Goal: Transaction & Acquisition: Purchase product/service

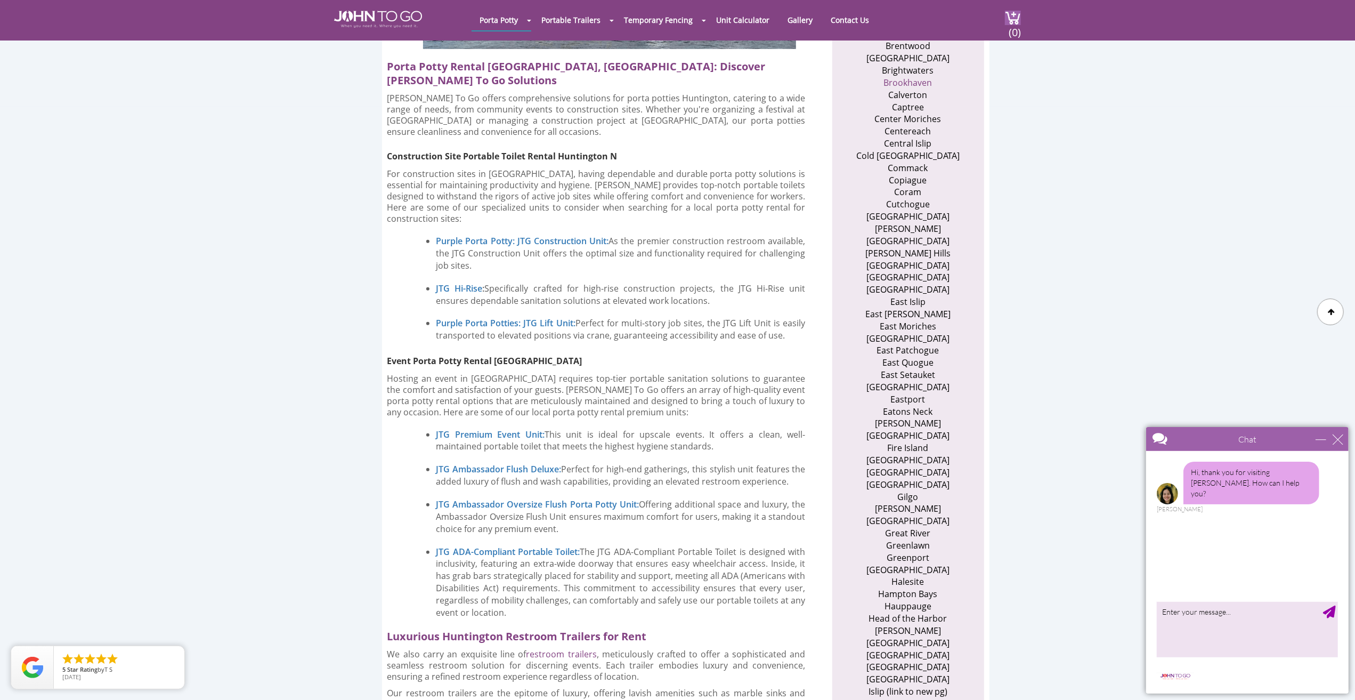
scroll to position [639, 0]
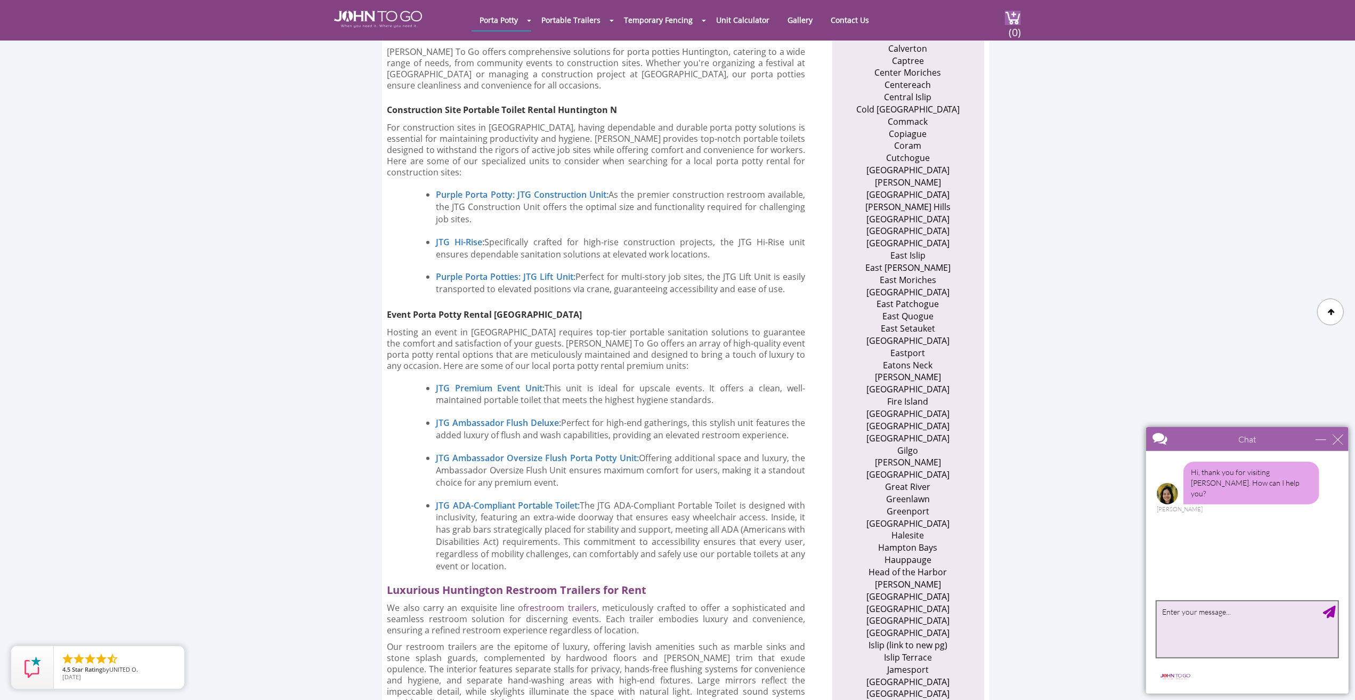
click at [1244, 614] on textarea "type your message" at bounding box center [1246, 629] width 181 height 56
drag, startPoint x: 1278, startPoint y: 610, endPoint x: 1267, endPoint y: 646, distance: 37.9
click at [1267, 646] on textarea "like to get a quote on a basic port a potty for my home construction" at bounding box center [1246, 629] width 181 height 56
type textarea "like to get a quote on a basic port a potty for my home construction"
click at [1330, 612] on div "Send Message" at bounding box center [1329, 611] width 13 height 13
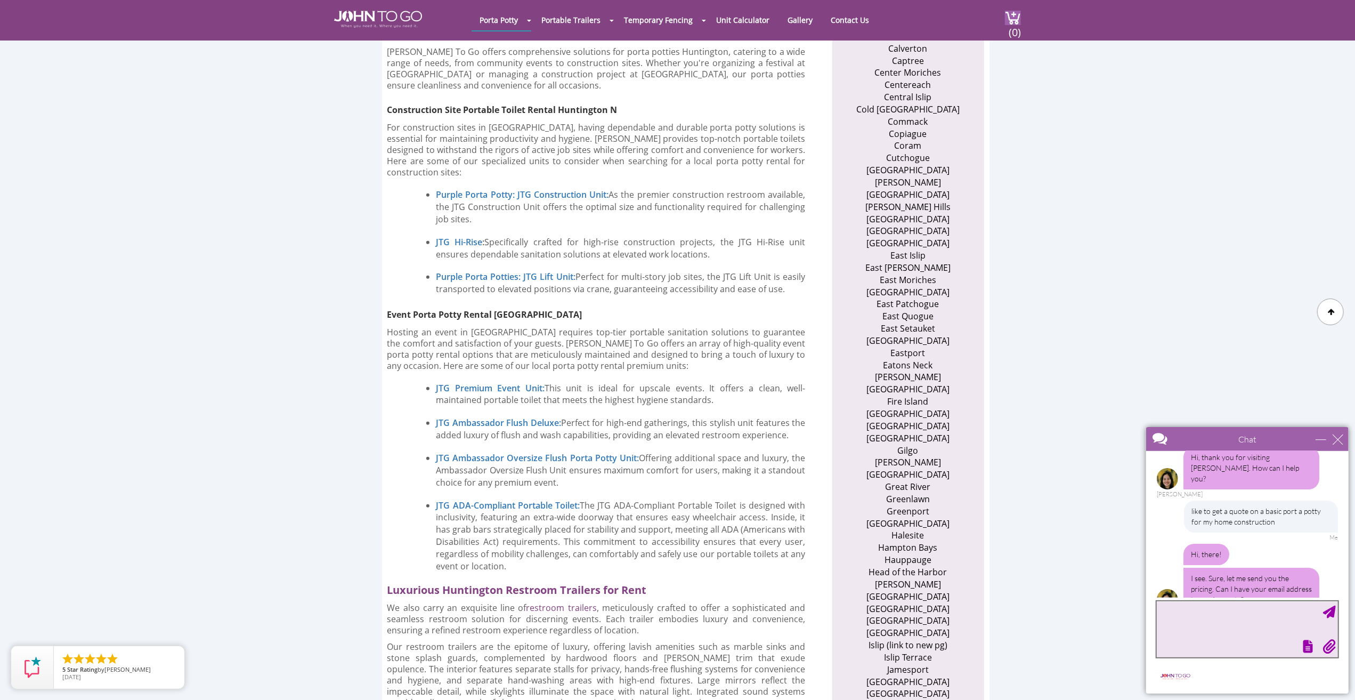
scroll to position [28, 0]
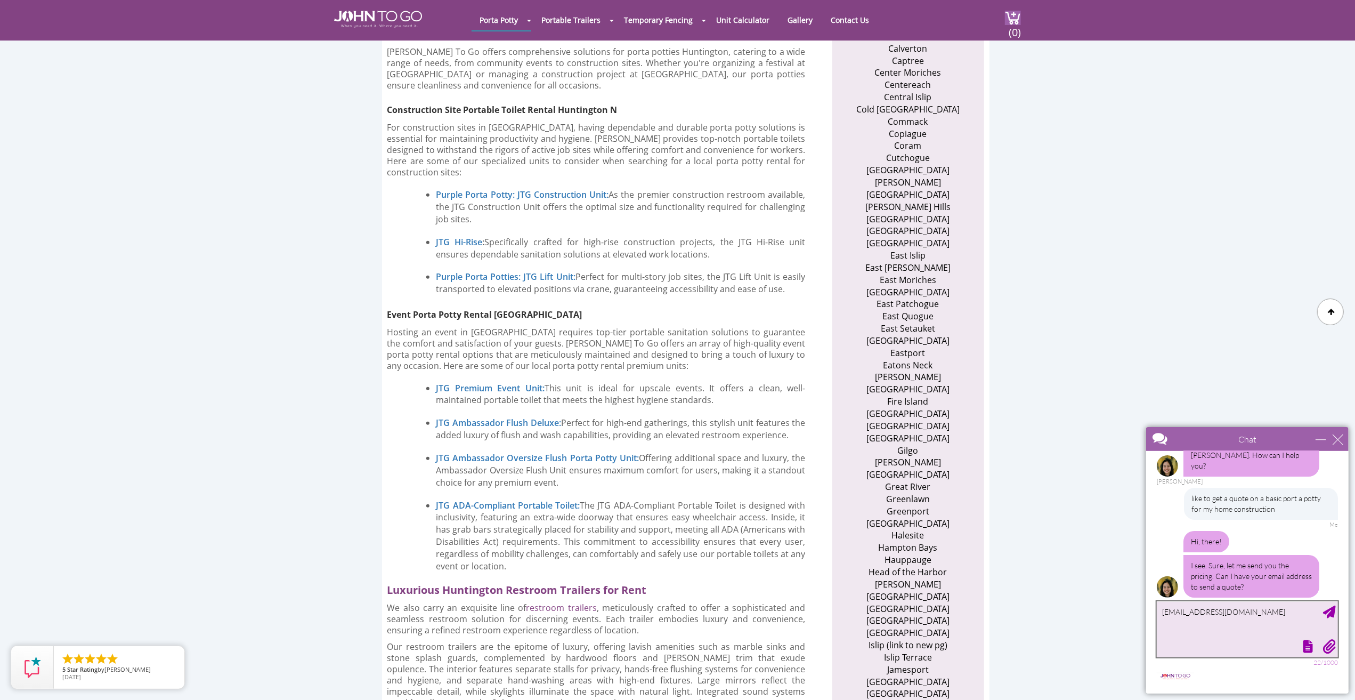
type textarea "[EMAIL_ADDRESS][DOMAIN_NAME]"
click at [1328, 613] on div "Send Message" at bounding box center [1329, 611] width 13 height 13
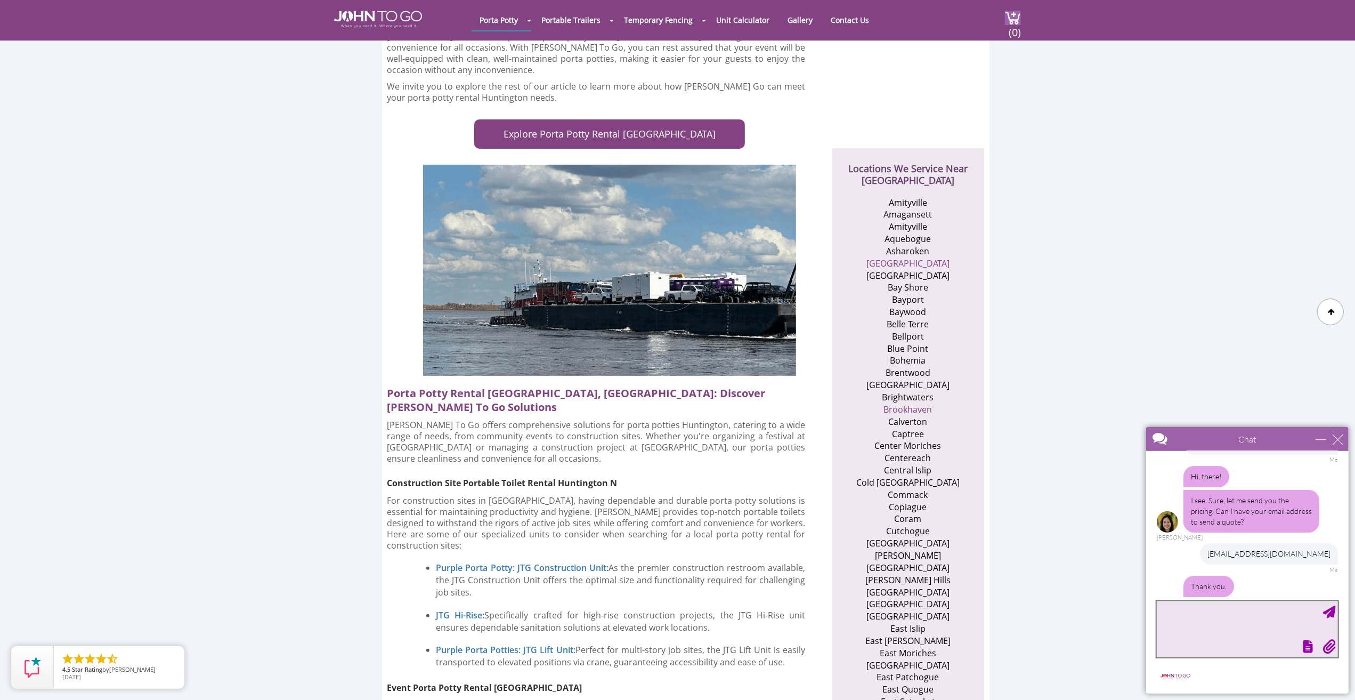
scroll to position [127, 0]
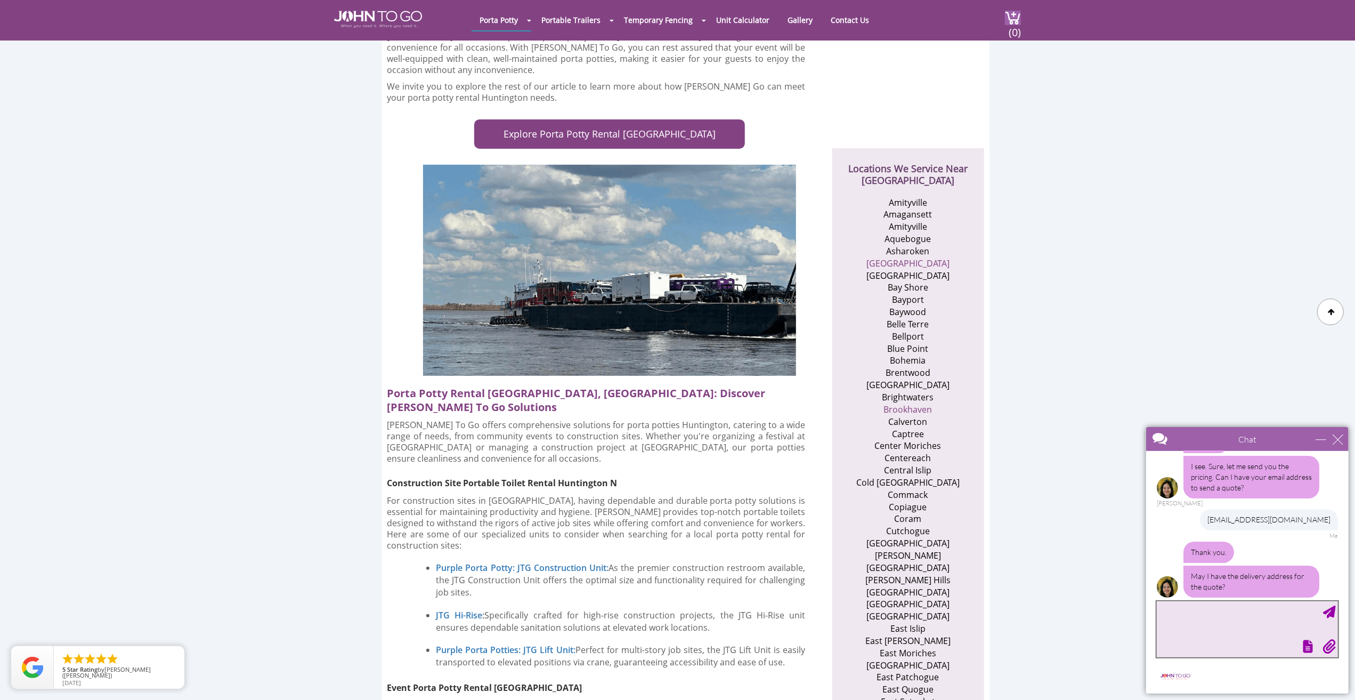
click at [1171, 605] on textarea "type your message" at bounding box center [1246, 629] width 181 height 56
click at [1171, 610] on textarea "[STREET_ADDRESS] [GEOGRAPHIC_DATA] ny" at bounding box center [1246, 629] width 181 height 56
click at [1251, 611] on textarea "[STREET_ADDRESS] [GEOGRAPHIC_DATA] ny" at bounding box center [1246, 629] width 181 height 56
drag, startPoint x: 1196, startPoint y: 613, endPoint x: 1207, endPoint y: 633, distance: 22.9
click at [1207, 633] on textarea "[STREET_ADDRESS] [GEOGRAPHIC_DATA] NY" at bounding box center [1246, 629] width 181 height 56
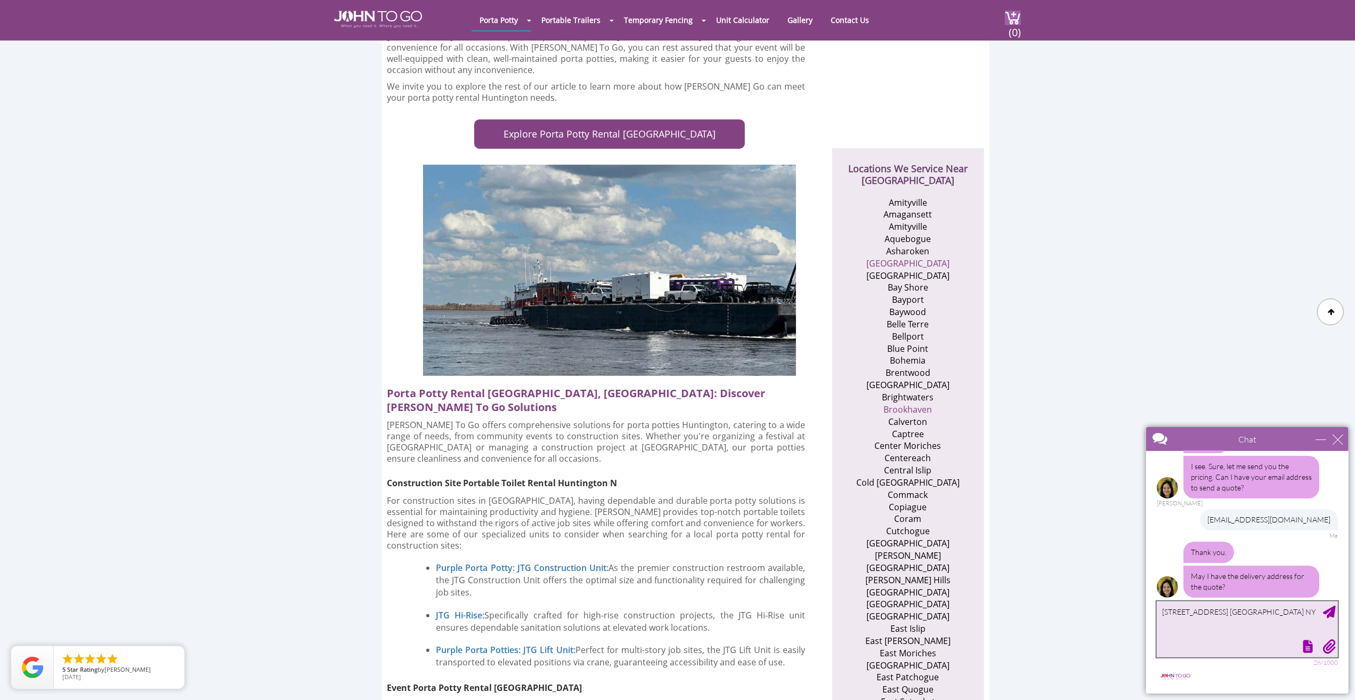
click at [1196, 611] on textarea "[STREET_ADDRESS] [GEOGRAPHIC_DATA] NY" at bounding box center [1246, 629] width 181 height 56
drag, startPoint x: 1223, startPoint y: 636, endPoint x: 1266, endPoint y: 609, distance: 51.0
click at [1231, 631] on textarea "[STREET_ADDRESS] [GEOGRAPHIC_DATA] NY" at bounding box center [1246, 629] width 181 height 56
click at [1253, 608] on textarea "[STREET_ADDRESS] [GEOGRAPHIC_DATA] NY" at bounding box center [1246, 629] width 181 height 56
type textarea "[STREET_ADDRESS] Greenlawn NY 11740"
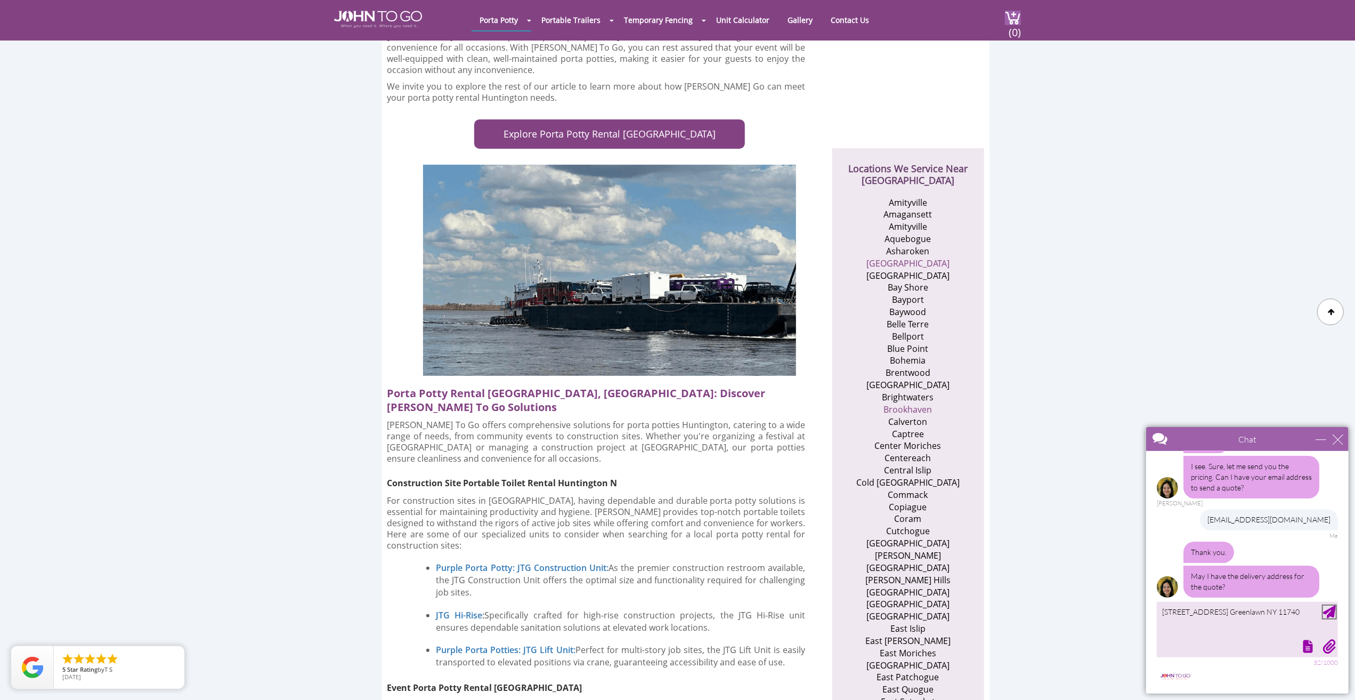
click at [1334, 615] on div "Send Message" at bounding box center [1329, 611] width 13 height 13
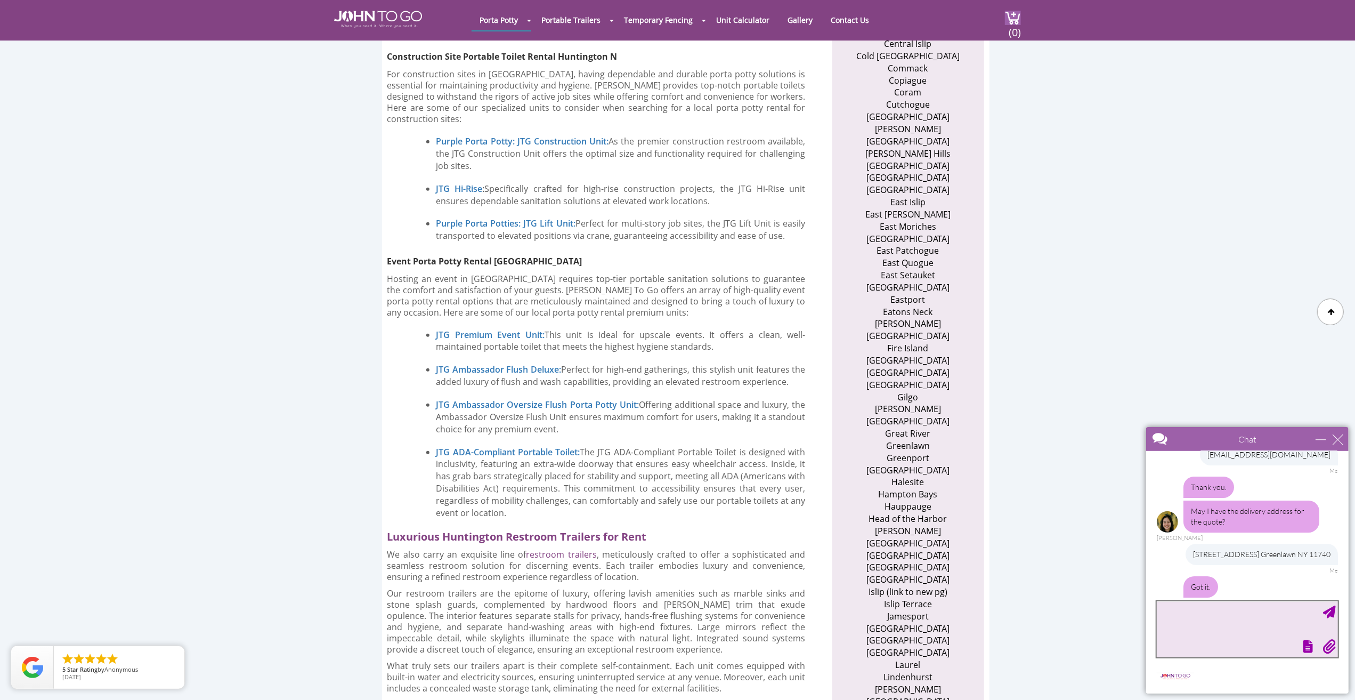
scroll to position [226, 0]
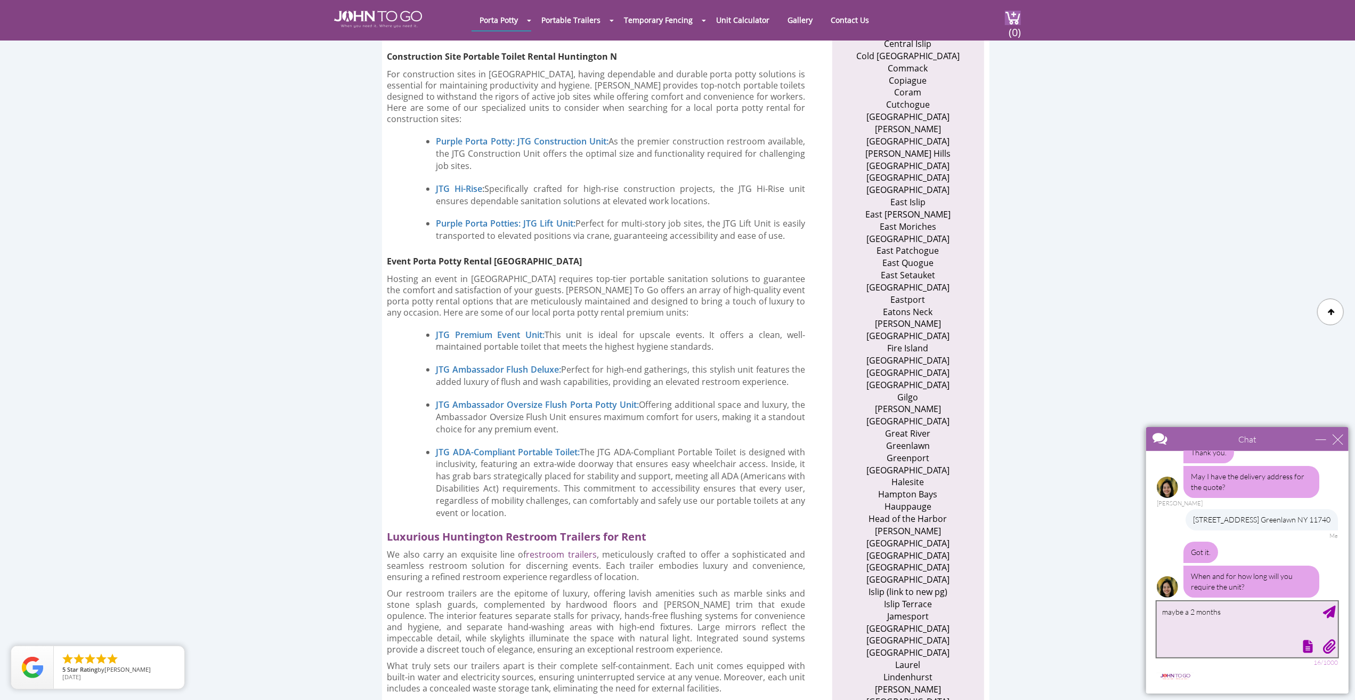
type textarea "maybe a 2 months"
click at [1328, 617] on div "Send Message" at bounding box center [1329, 611] width 13 height 13
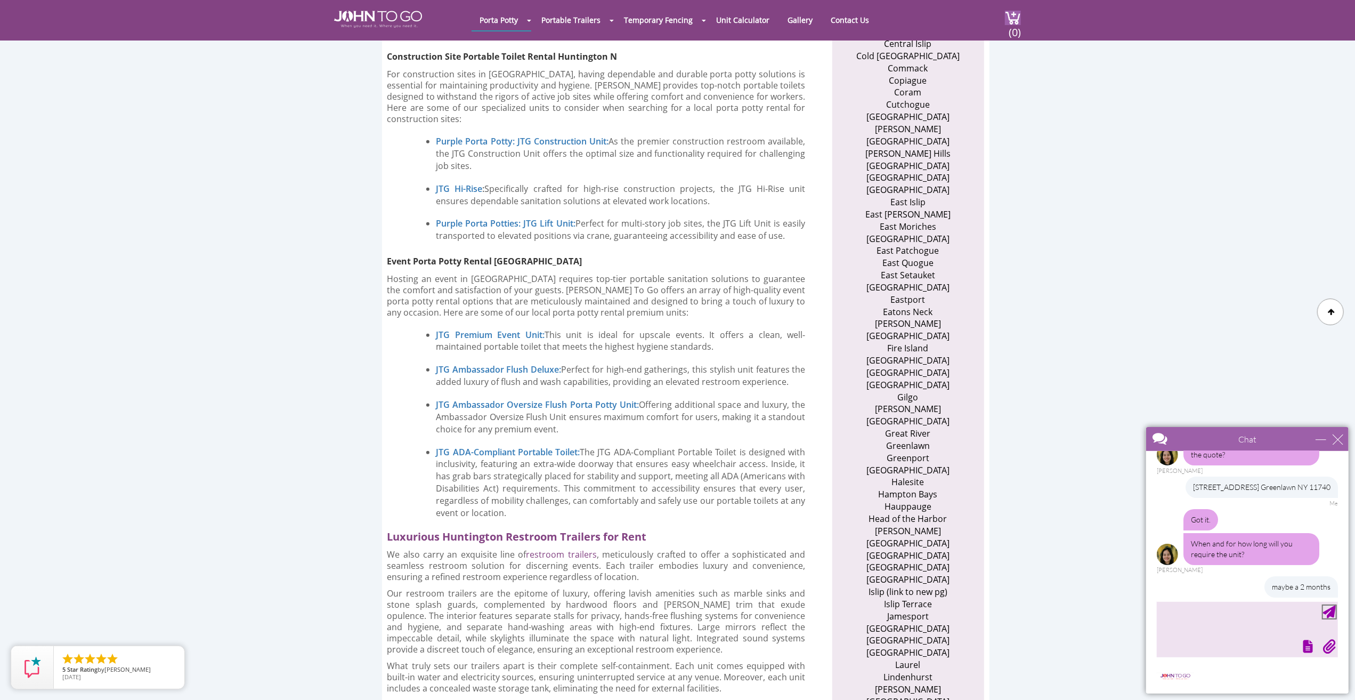
scroll to position [291, 0]
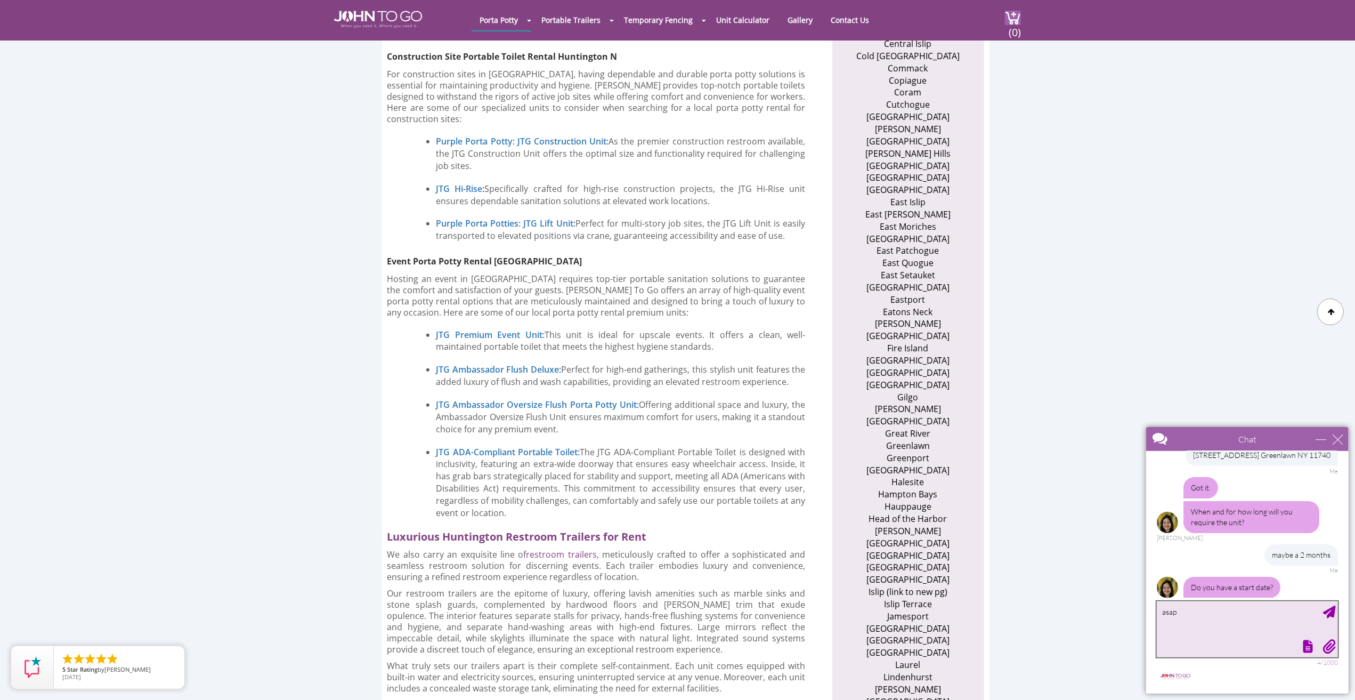
type textarea "asap"
click at [1330, 612] on div "Send Message" at bounding box center [1329, 611] width 13 height 13
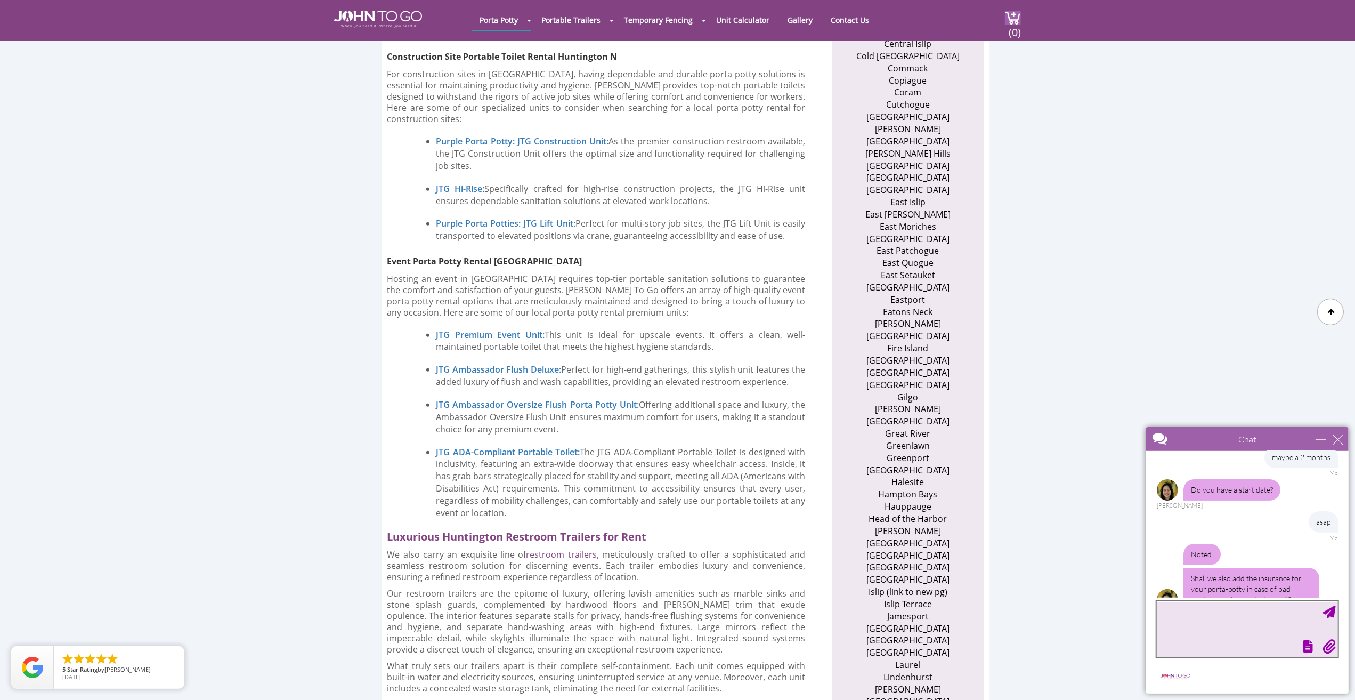
scroll to position [401, 0]
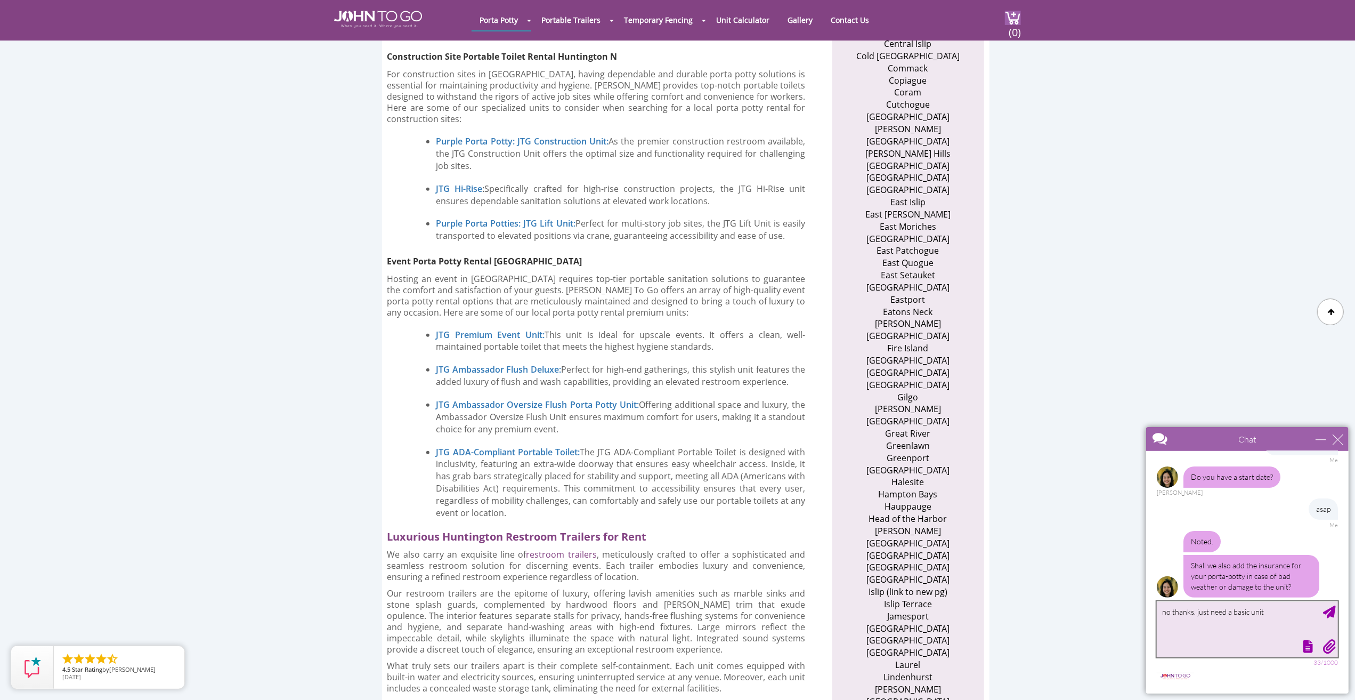
type textarea "no thanks. just need a basic unit"
click at [1328, 615] on div "Send Message" at bounding box center [1329, 611] width 13 height 13
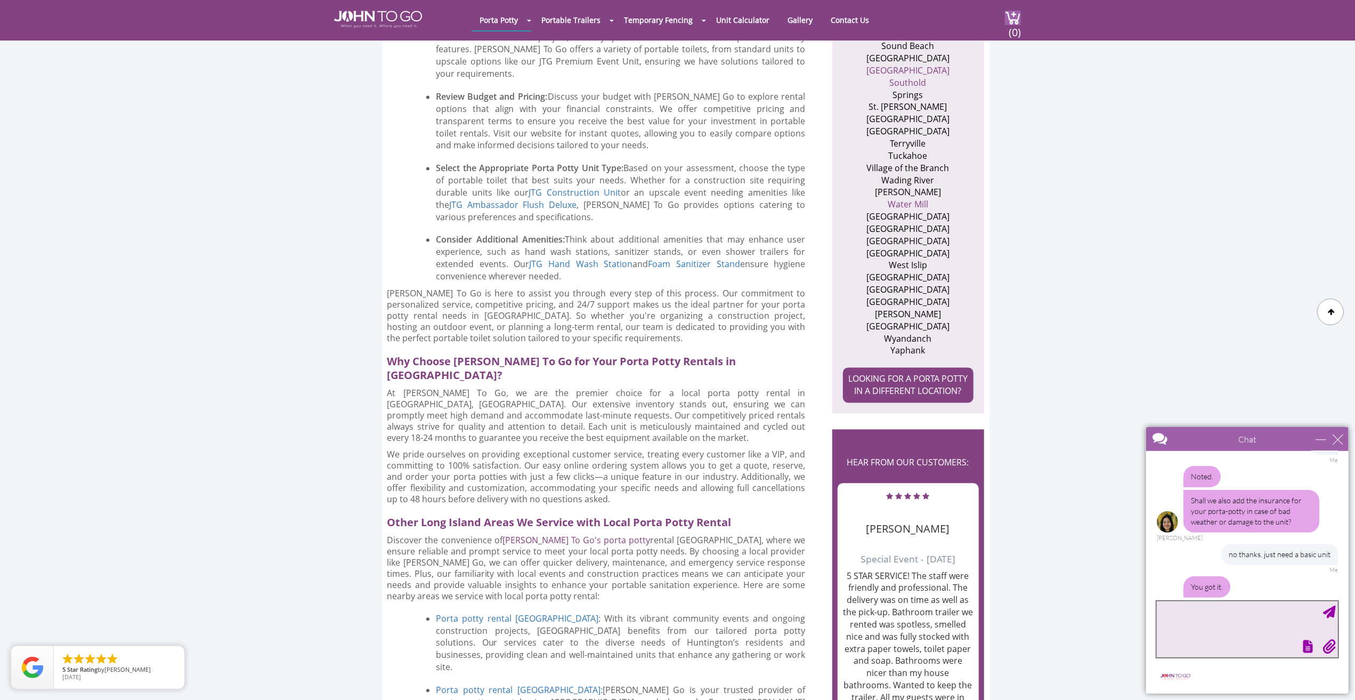
scroll to position [501, 0]
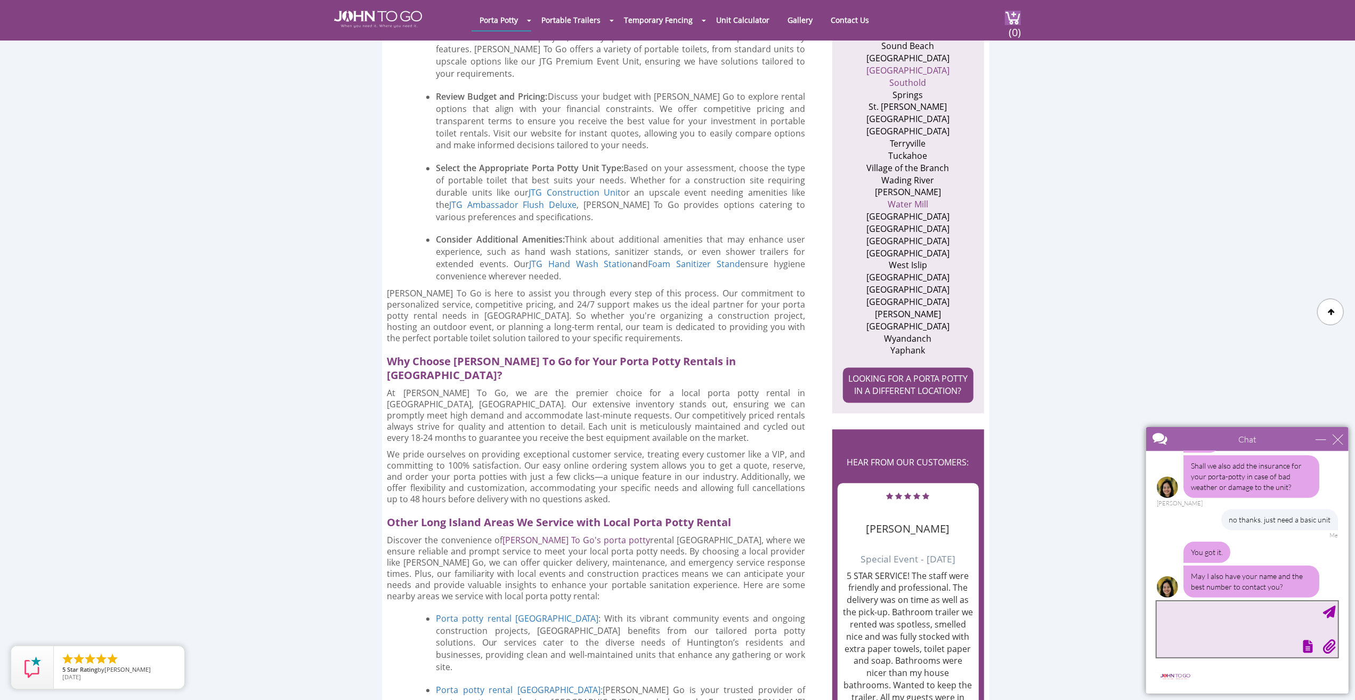
click at [1179, 607] on textarea "type your message" at bounding box center [1246, 629] width 181 height 56
click at [1336, 617] on textarea "[PERSON_NAME] 6316261355" at bounding box center [1246, 629] width 181 height 56
type textarea "[PERSON_NAME] 6316261355"
click at [1329, 610] on div "Send Message" at bounding box center [1329, 611] width 13 height 13
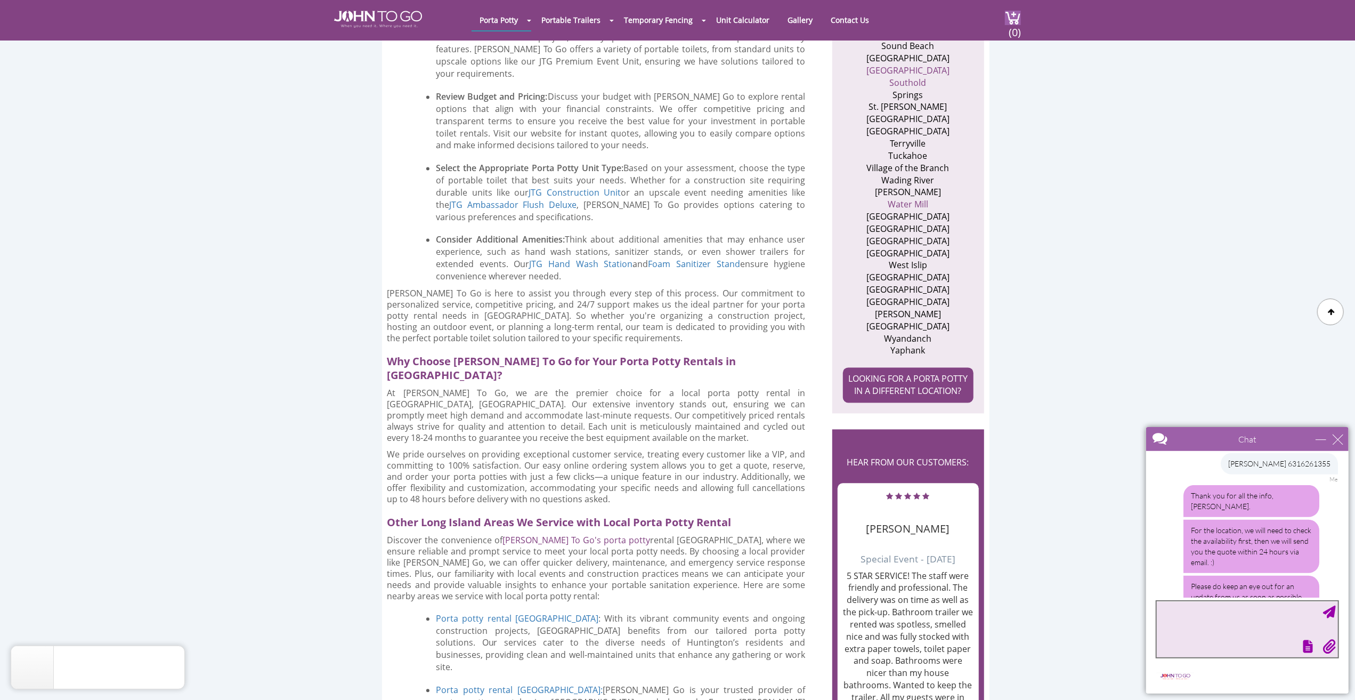
scroll to position [680, 0]
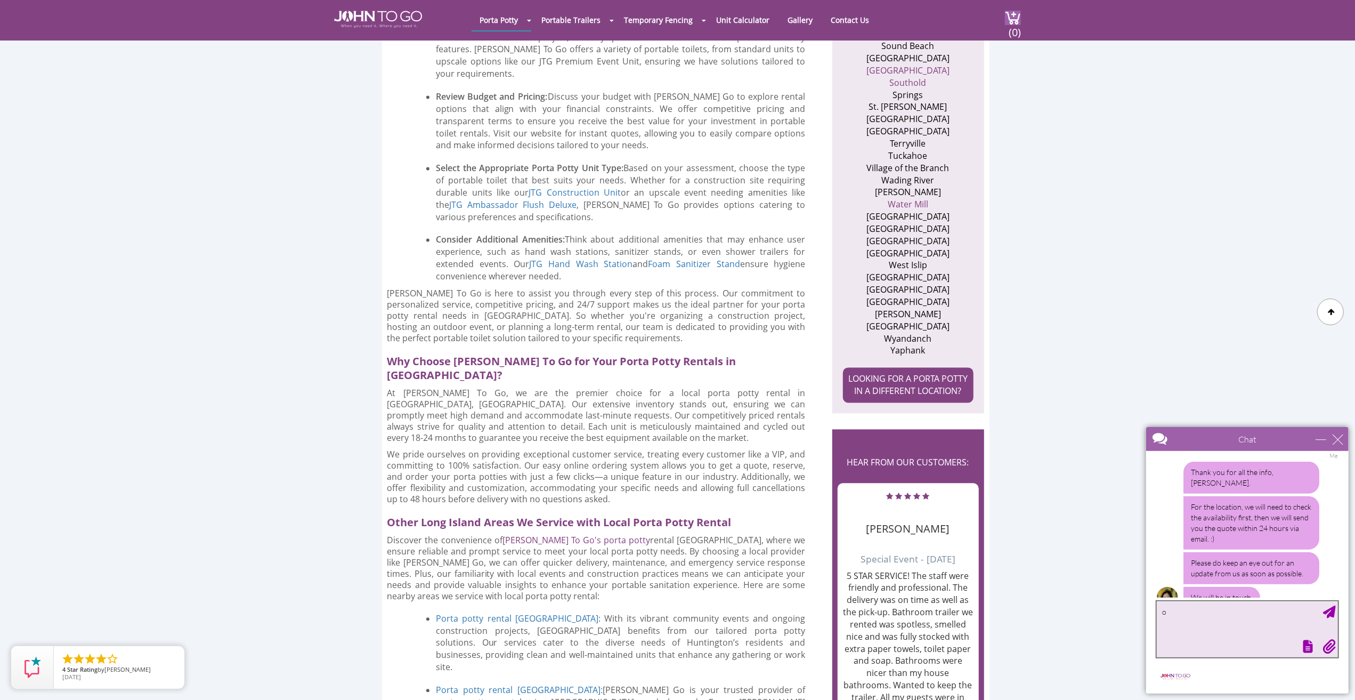
type textarea "ok"
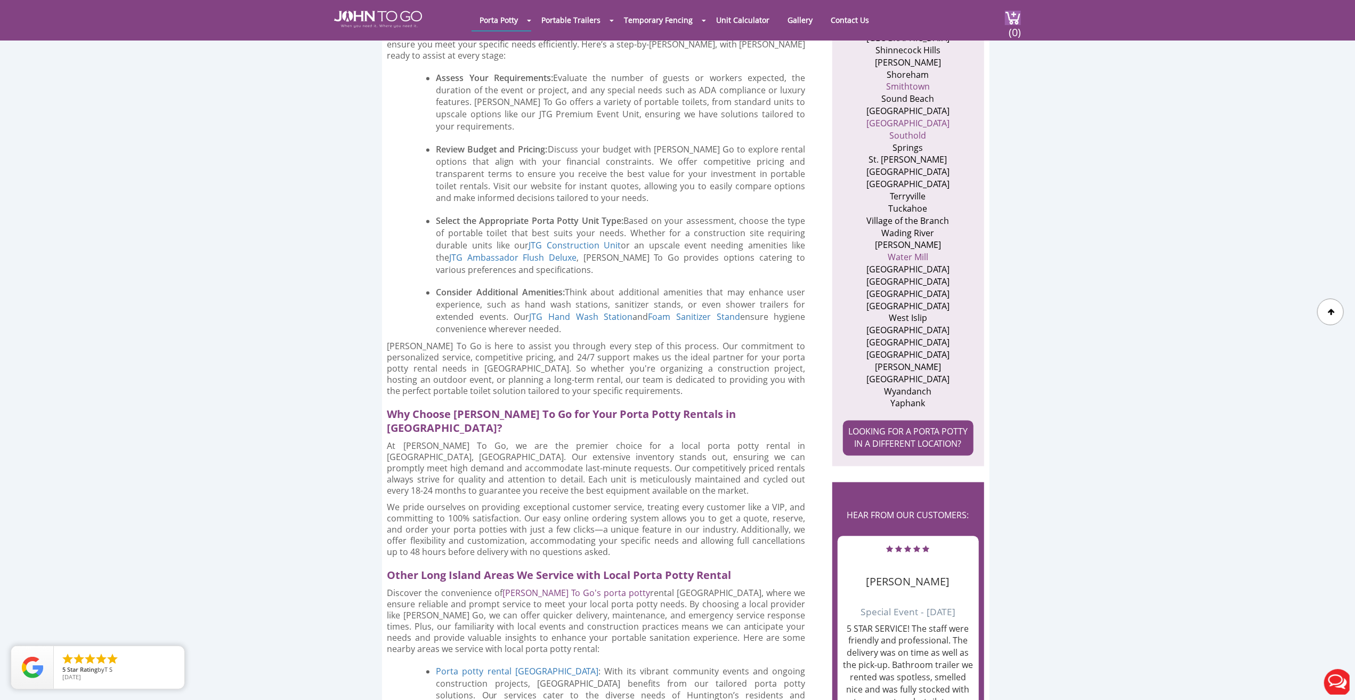
scroll to position [0, 0]
